Goal: Information Seeking & Learning: Learn about a topic

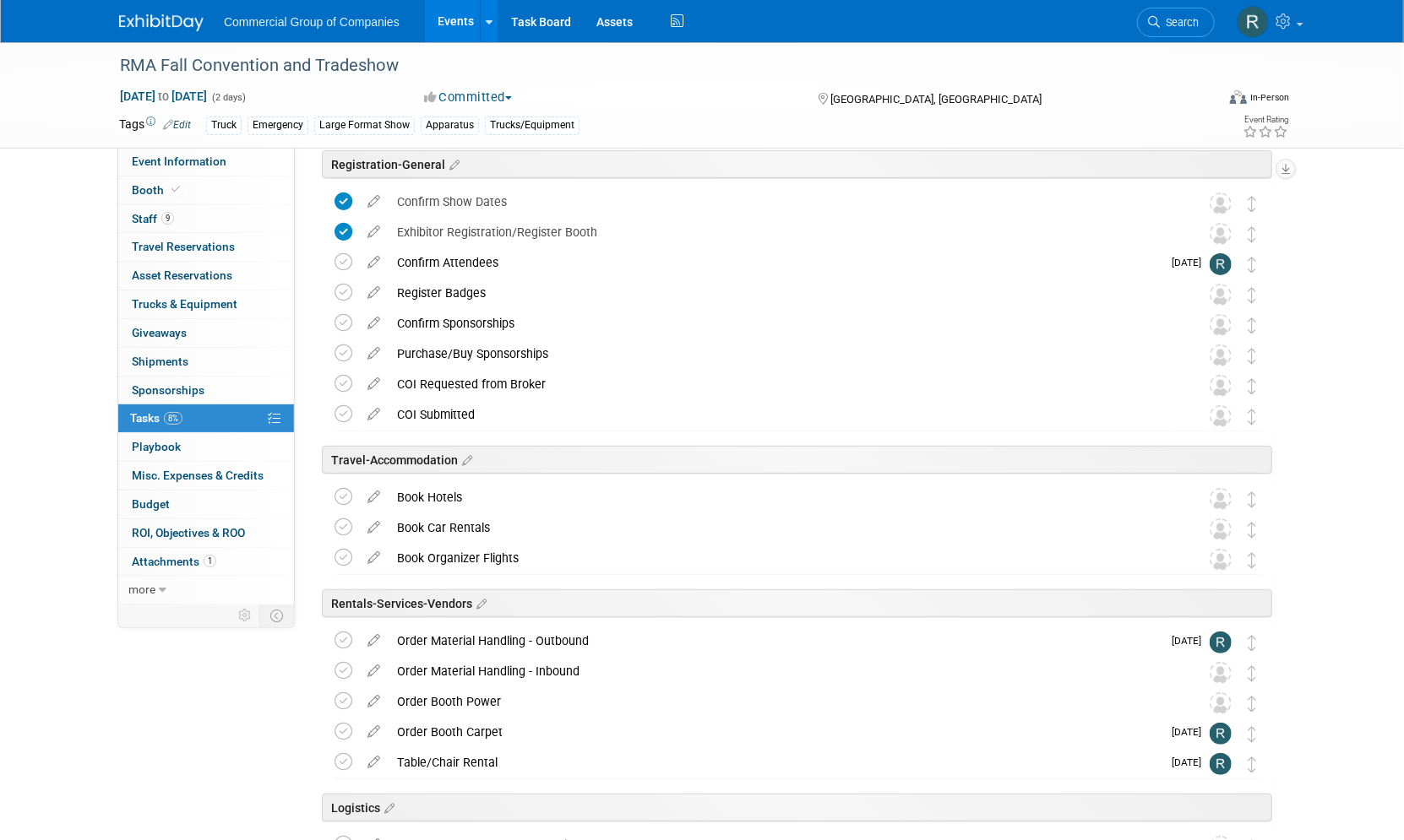
click at [78, 281] on div "RMA Fall Convention and Tradeshow Nov 17, 2025 to Nov 18, 2025 (2 days) Nov 17,…" at bounding box center [702, 602] width 1404 height 1360
click at [1353, 88] on div "RMA Fall Convention and Tradeshow Nov 17, 2025 to Nov 18, 2025 (2 days) Nov 17,…" at bounding box center [702, 95] width 1404 height 107
click at [795, 120] on div "Truck Emergency Large Format Show Apparatus Trucks/Equipment" at bounding box center [648, 126] width 883 height 19
drag, startPoint x: 92, startPoint y: 222, endPoint x: 298, endPoint y: 31, distance: 280.9
click at [92, 221] on div "RMA Fall Convention and Tradeshow Nov 17, 2025 to Nov 18, 2025 (2 days) Nov 17,…" at bounding box center [702, 602] width 1404 height 1360
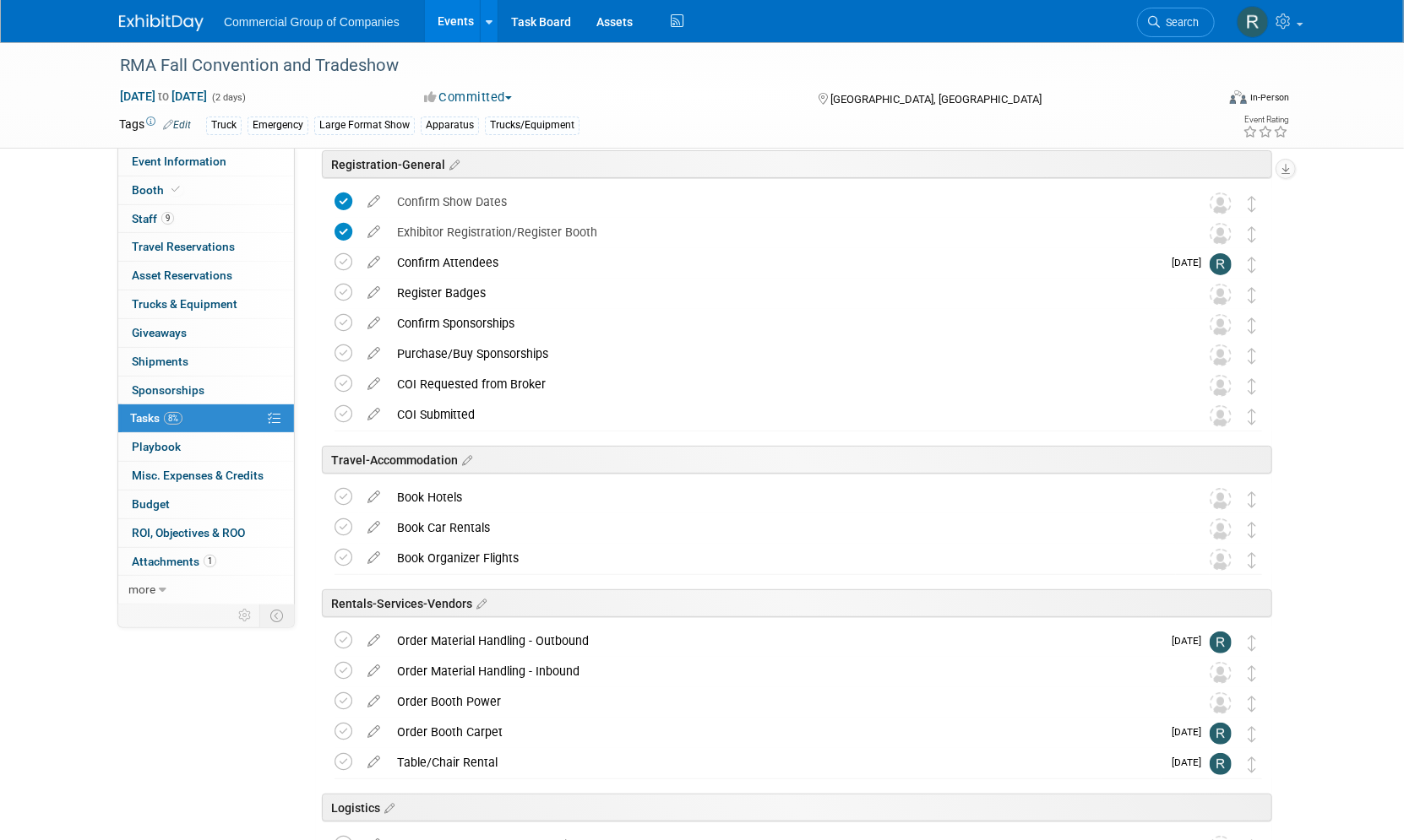
click at [459, 21] on link "Events" at bounding box center [456, 21] width 62 height 42
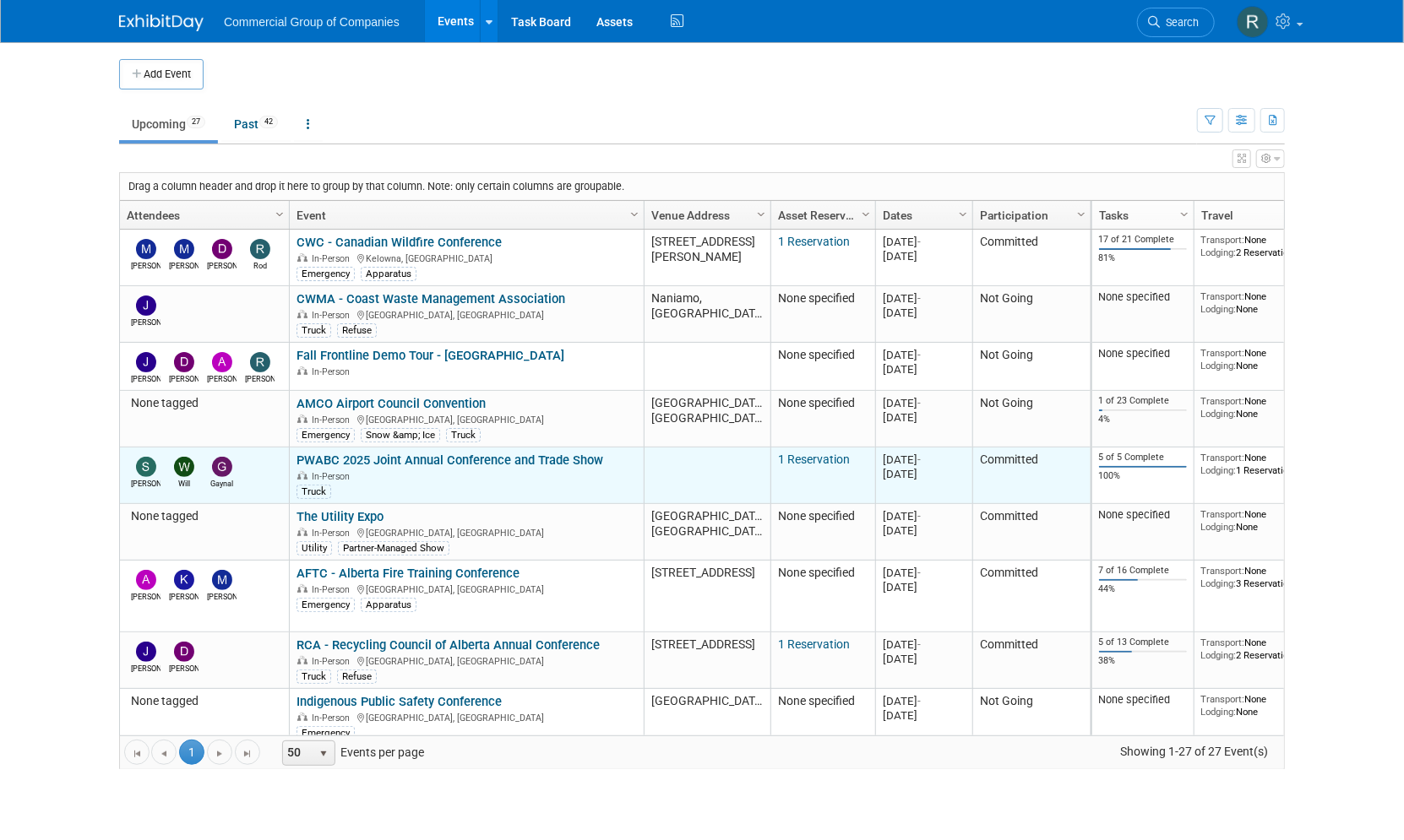
click at [435, 463] on link "PWABC 2025 Joint Annual Conference and Trade Show" at bounding box center [450, 460] width 307 height 15
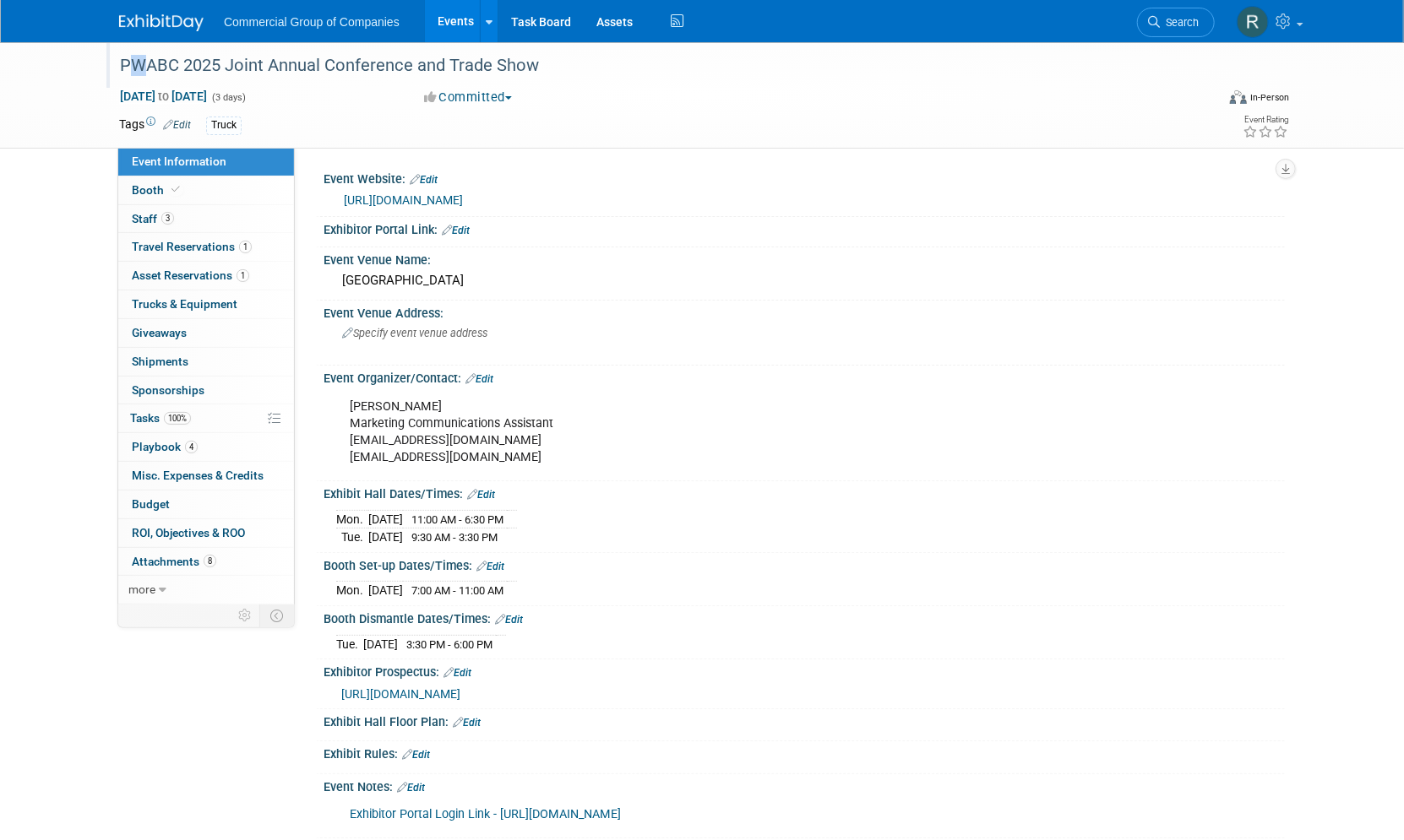
drag, startPoint x: 197, startPoint y: 55, endPoint x: 165, endPoint y: 52, distance: 32.1
click at [165, 52] on div "PWABC 2025 Joint Annual Conference and Trade Show" at bounding box center [652, 65] width 1076 height 31
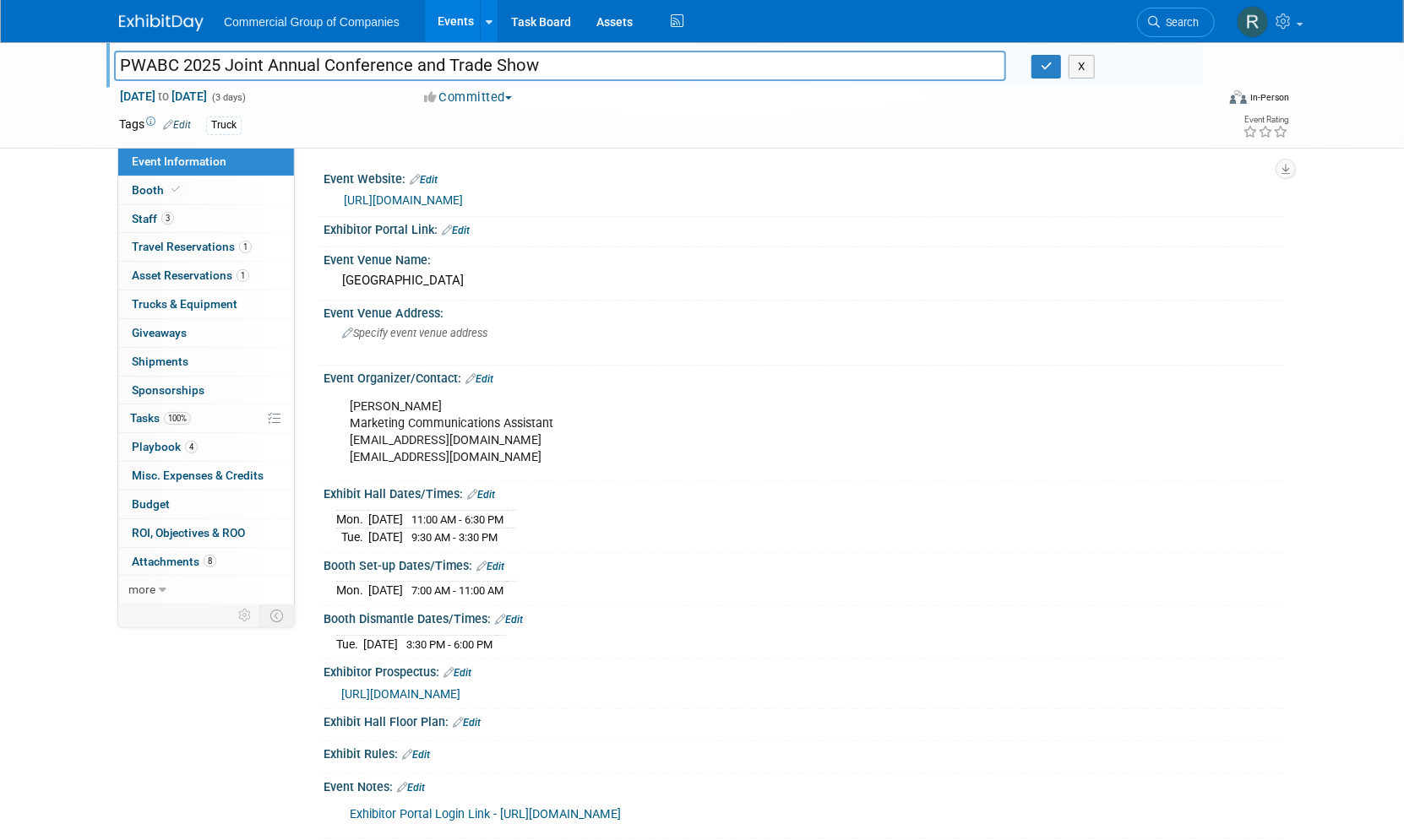
click at [173, 60] on input "PWABC 2025 Joint Annual Conference and Trade Show" at bounding box center [560, 65] width 892 height 30
drag, startPoint x: 179, startPoint y: 62, endPoint x: 121, endPoint y: 65, distance: 58.1
click at [121, 65] on input "PWABC 2025 Joint Annual Conference and Trade Show" at bounding box center [560, 65] width 892 height 30
click at [50, 264] on div "PWABC 2025 Joint Annual Conference and Trade Show PWABC 2025 Joint Annual Confe…" at bounding box center [702, 457] width 1404 height 830
click at [208, 705] on div "Event Information Event Info Booth Booth 3 Staff 3 Staff 1 Travel Reservations …" at bounding box center [702, 440] width 1191 height 796
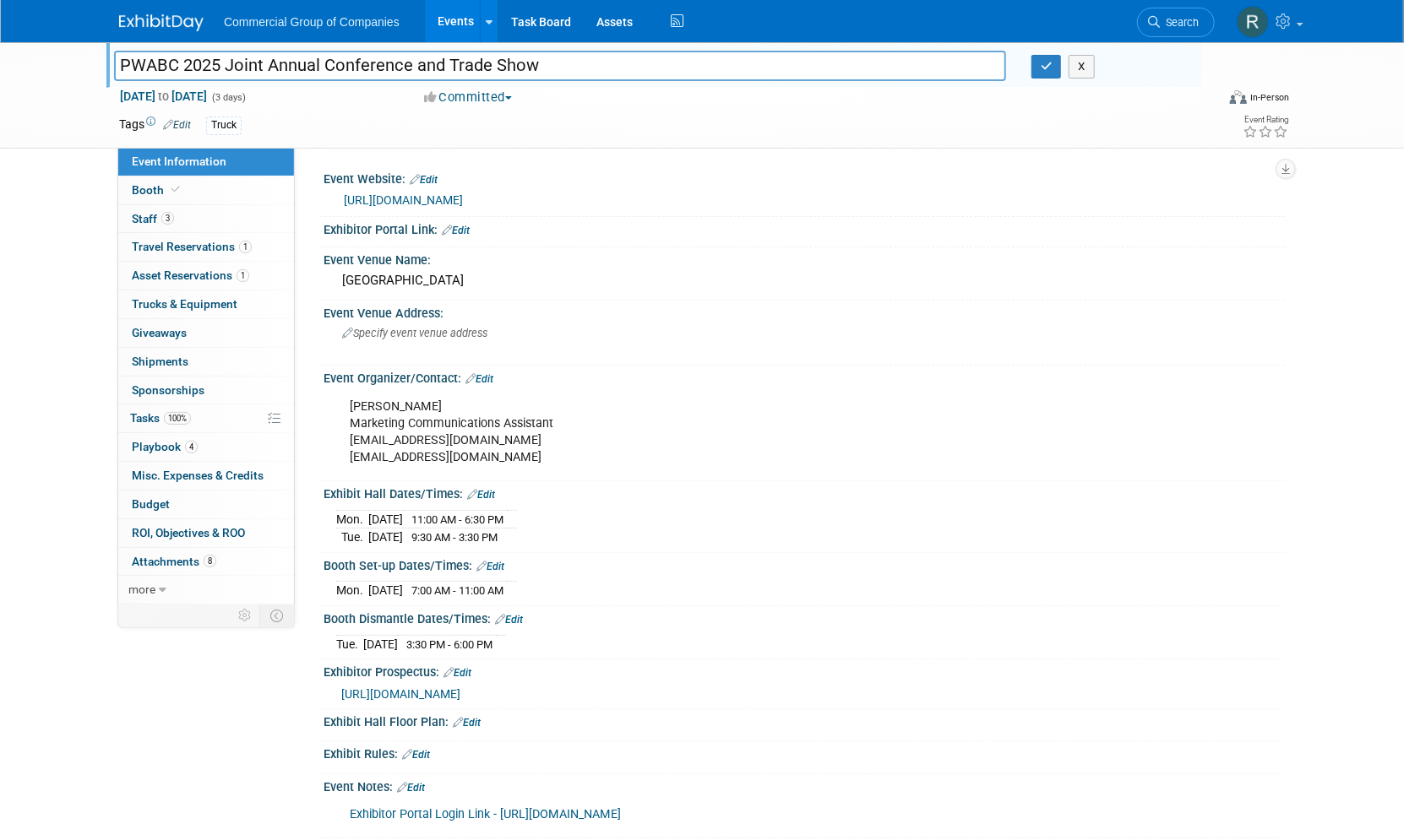
click at [997, 201] on div "[URL][DOMAIN_NAME]" at bounding box center [808, 200] width 928 height 20
click at [461, 691] on span "[URL][DOMAIN_NAME]" at bounding box center [400, 694] width 119 height 13
drag, startPoint x: 71, startPoint y: 384, endPoint x: 42, endPoint y: 414, distance: 41.7
click at [75, 383] on div "PWABC 2025 Joint Annual Conference and Trade Show PWABC 2025 Joint Annual Confe…" at bounding box center [702, 457] width 1404 height 830
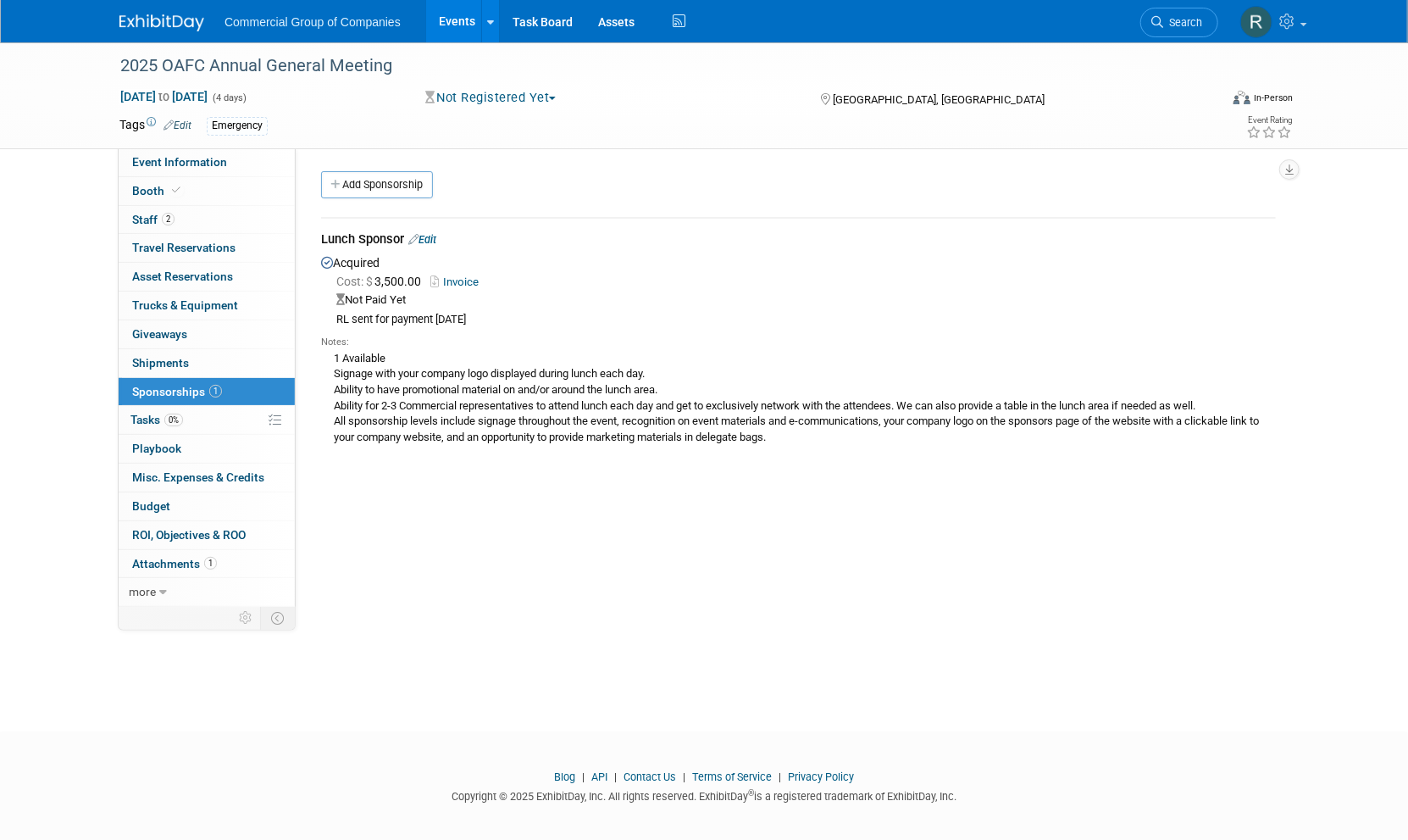
click at [171, 22] on img at bounding box center [161, 22] width 84 height 17
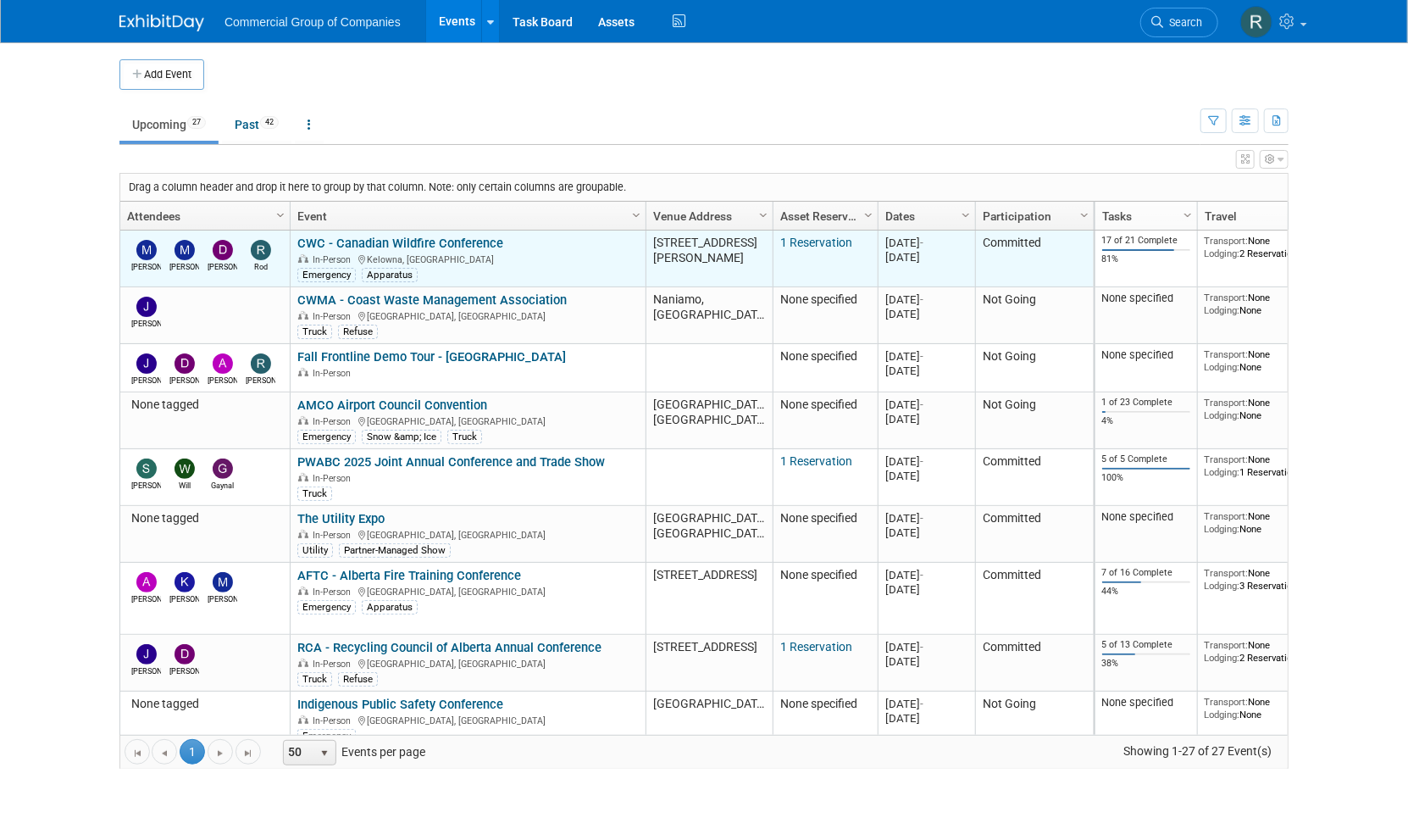
click at [460, 242] on link "CWC - Canadian Wildfire Conference" at bounding box center [400, 243] width 206 height 15
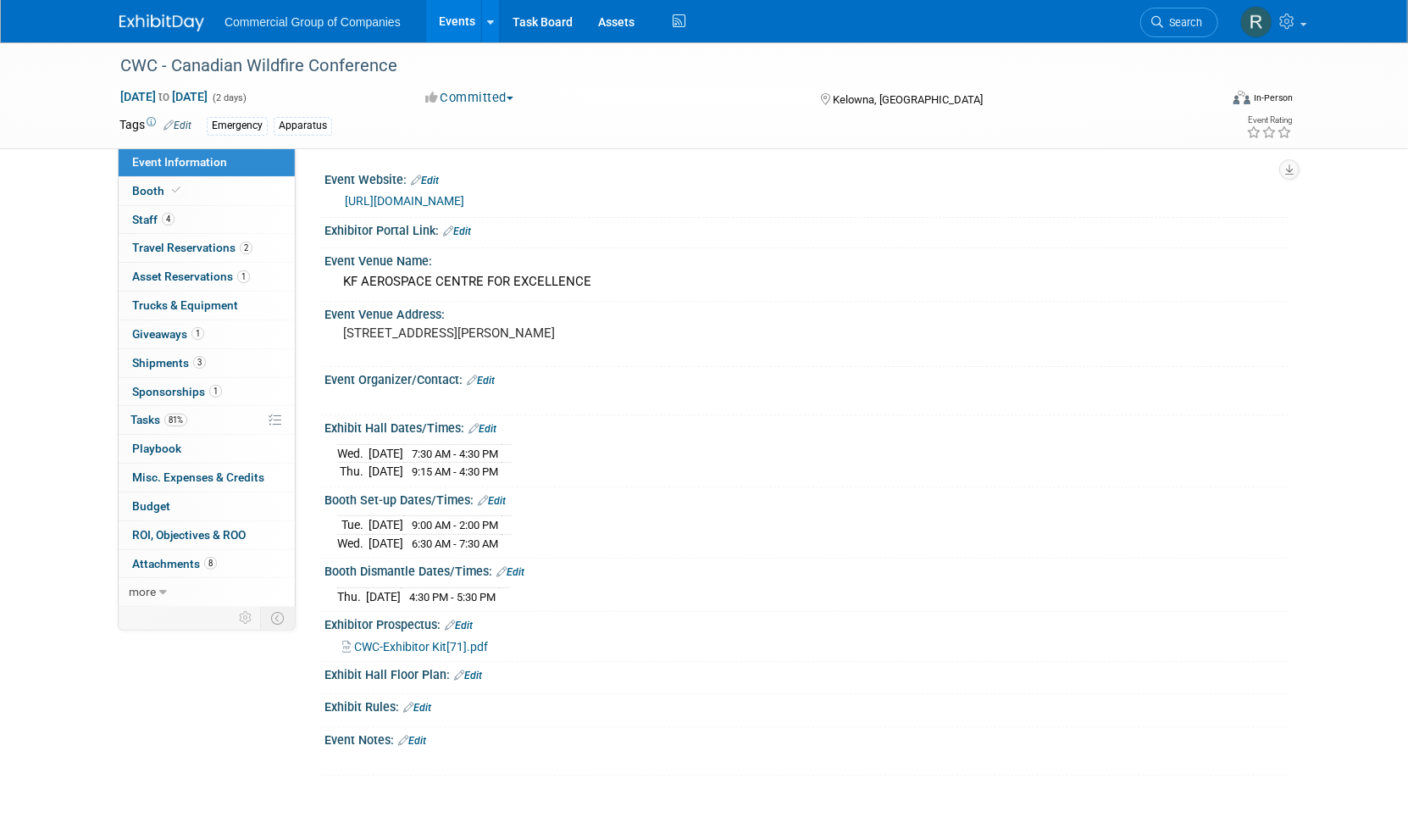
click at [174, 712] on div "Event Information Event Info Booth Booth 4 Staff 4 Staff 2 Travel Reservations …" at bounding box center [704, 409] width 1194 height 733
click at [232, 692] on div "Event Information Event Info Booth Booth 4 Staff 4 Staff 2 Travel Reservations …" at bounding box center [704, 409] width 1194 height 733
click at [209, 690] on div "Event Information Event Info Booth Booth 4 Staff 4 Staff 2 Travel Reservations …" at bounding box center [704, 409] width 1194 height 733
click at [247, 765] on div "Event Information Event Info Booth Booth 4 Staff 4 Staff 2 Travel Reservations …" at bounding box center [704, 409] width 1194 height 733
